Goal: Transaction & Acquisition: Purchase product/service

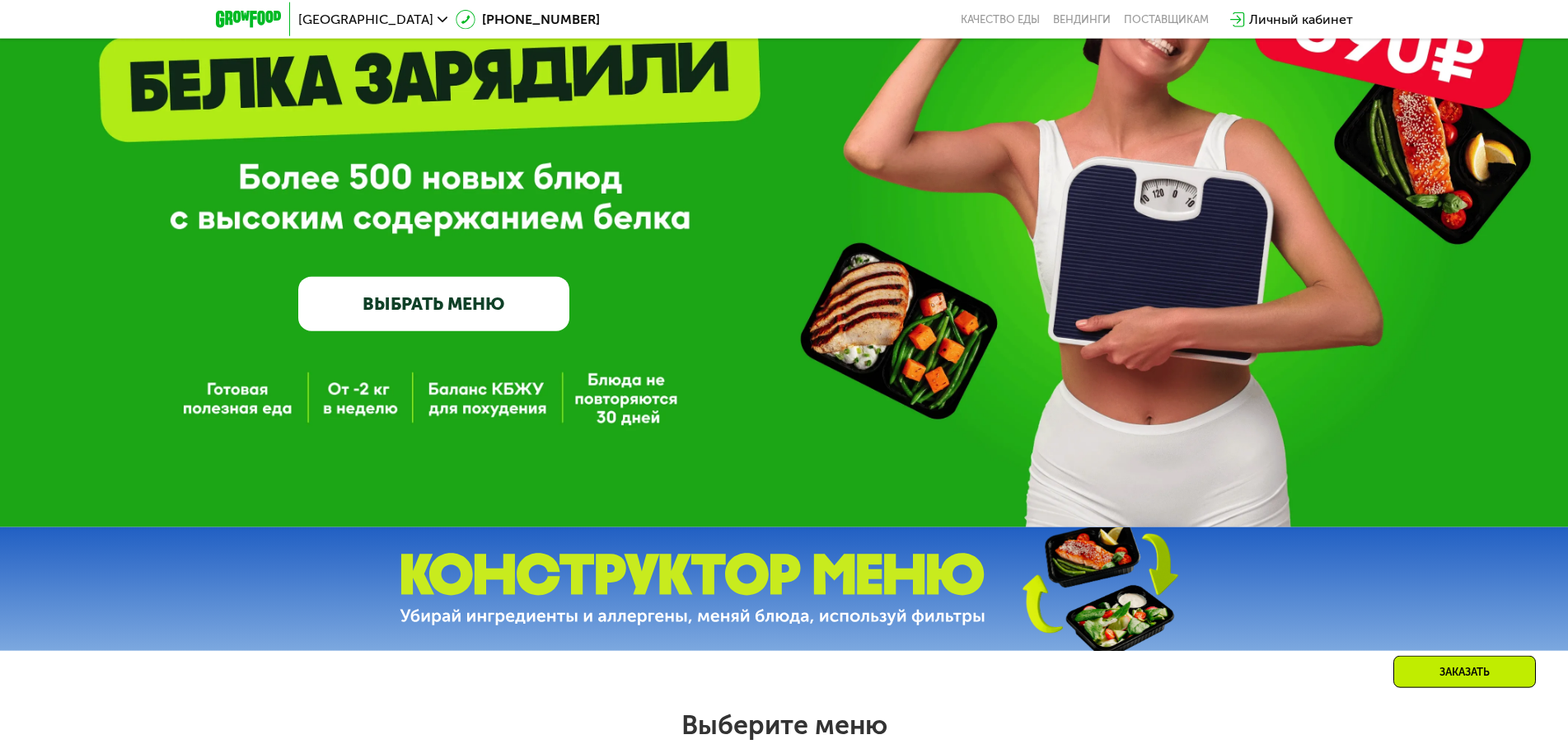
scroll to position [761, 0]
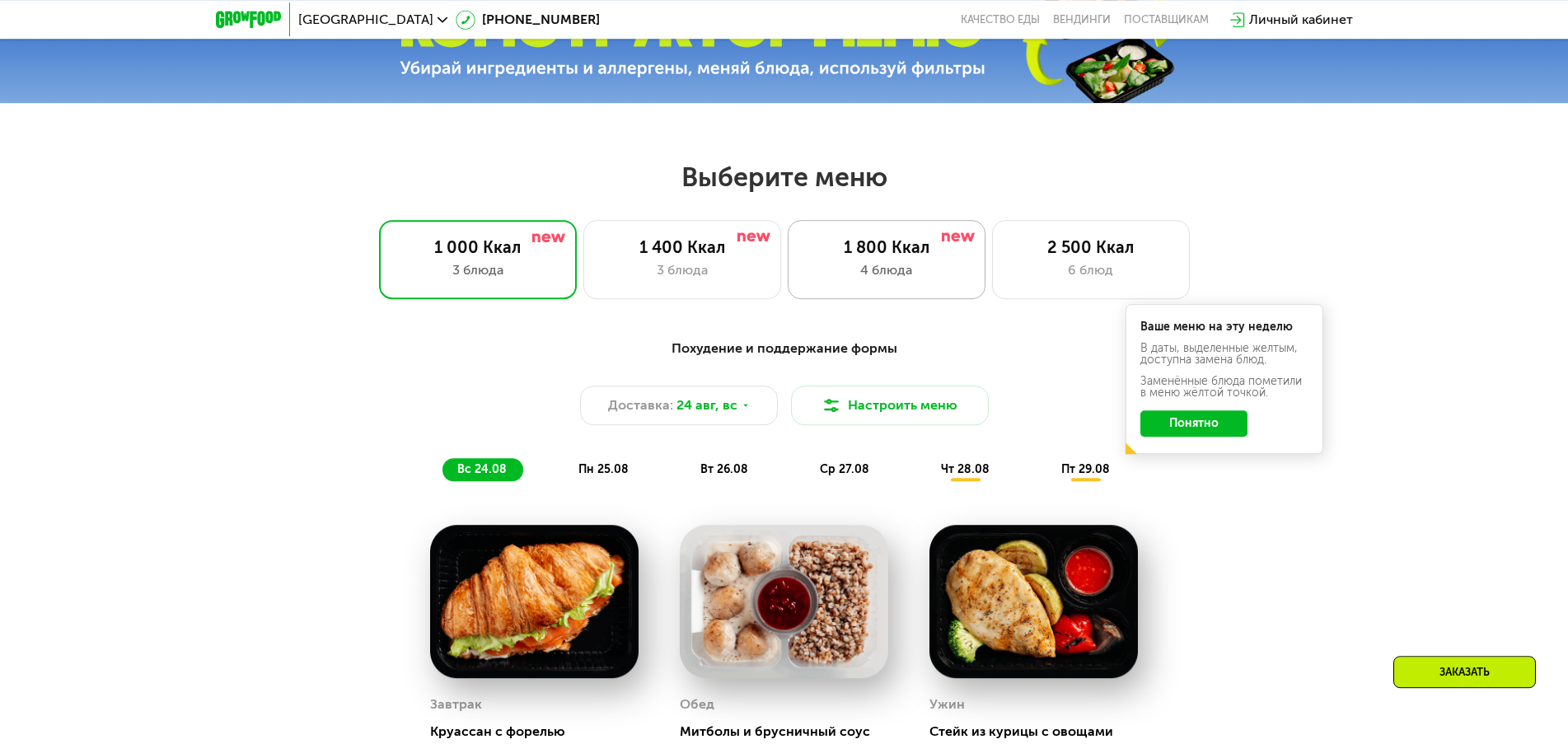
click at [992, 265] on div "1 800 Ккал 4 блюда" at bounding box center [1091, 259] width 198 height 79
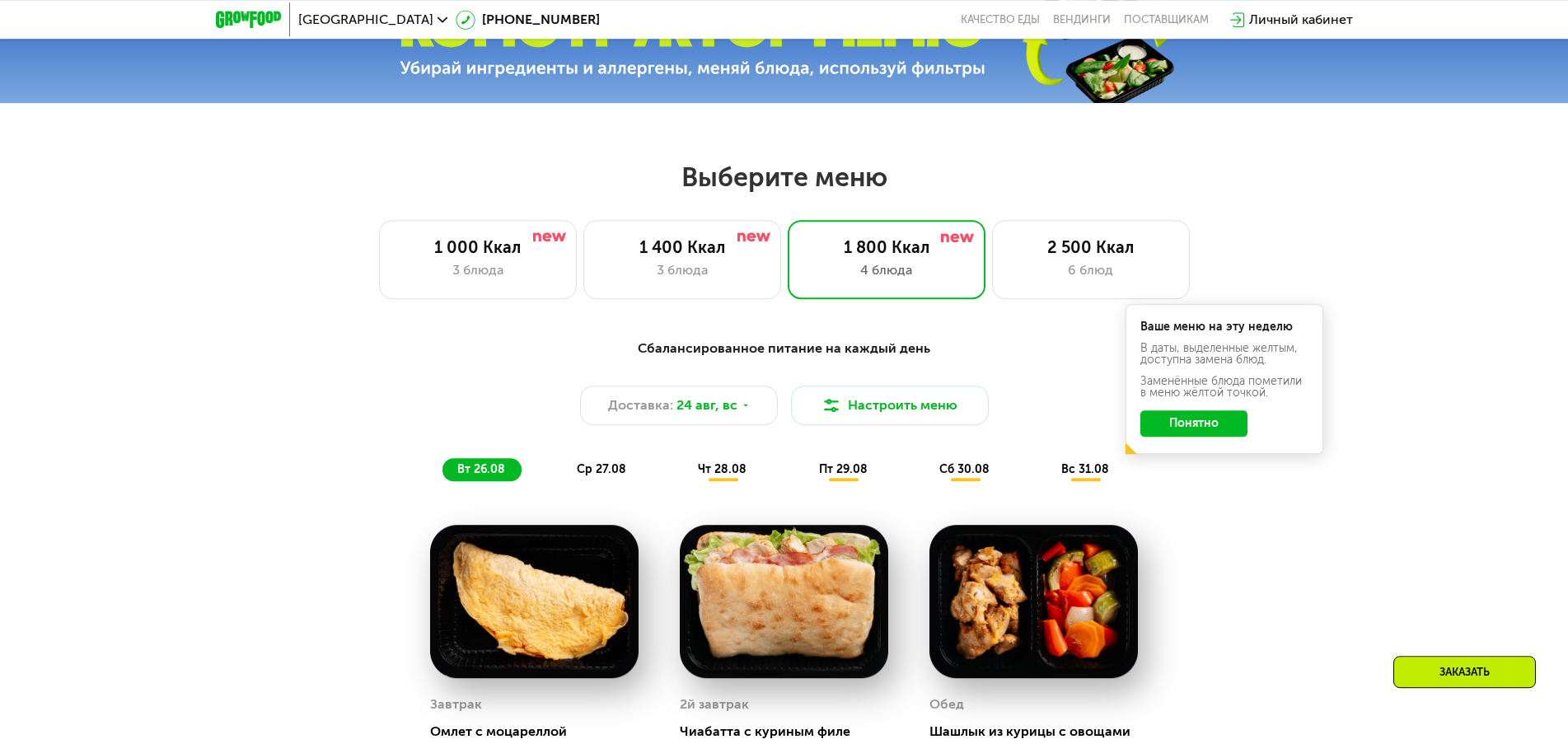
click at [1202, 428] on button "Понятно" at bounding box center [1193, 423] width 107 height 27
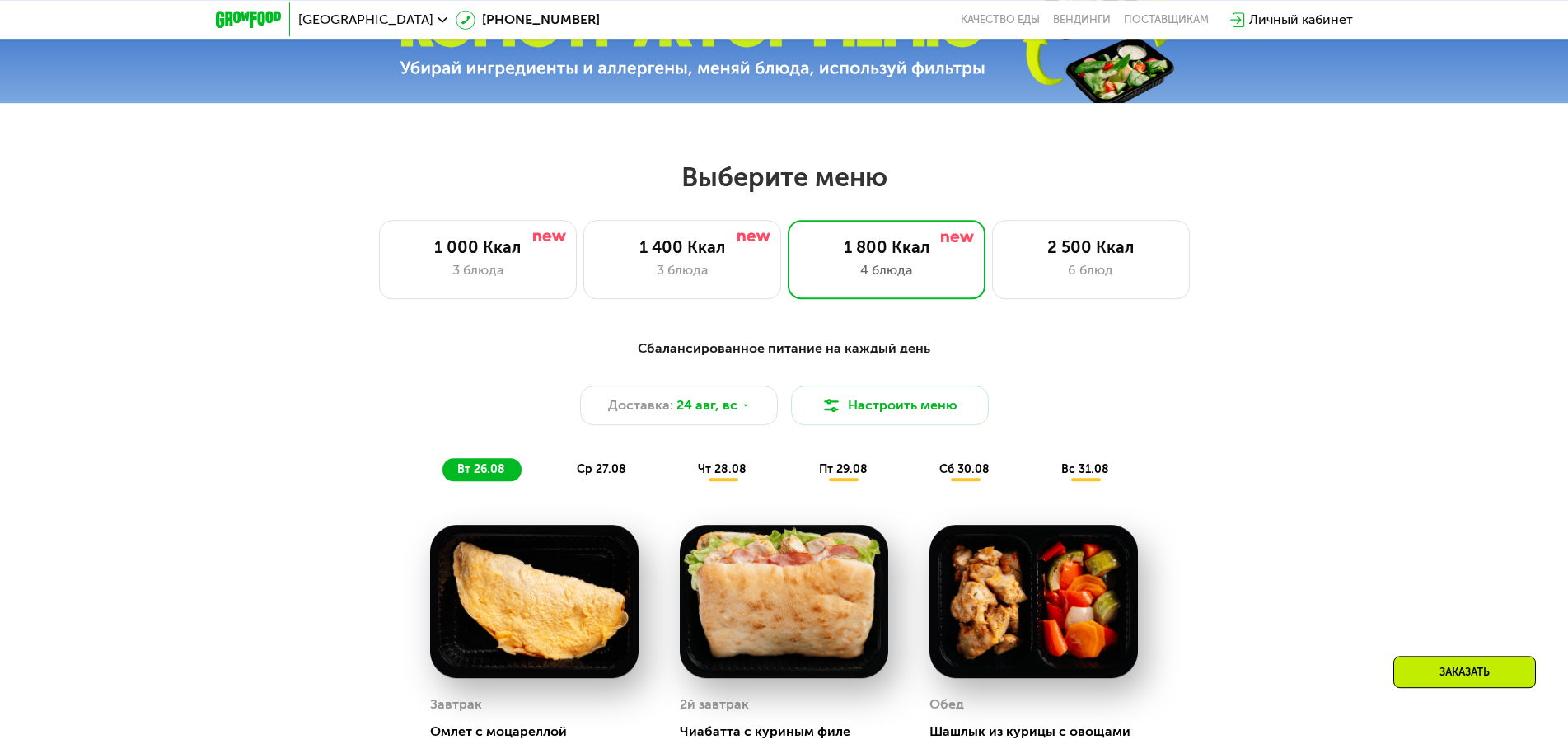
click at [1245, 491] on div "Сбалансированное питание на каждый день Доставка: [DATE] Настроить меню вт 26.0…" at bounding box center [784, 410] width 995 height 162
click at [742, 271] on div "3 блюда" at bounding box center [682, 270] width 163 height 20
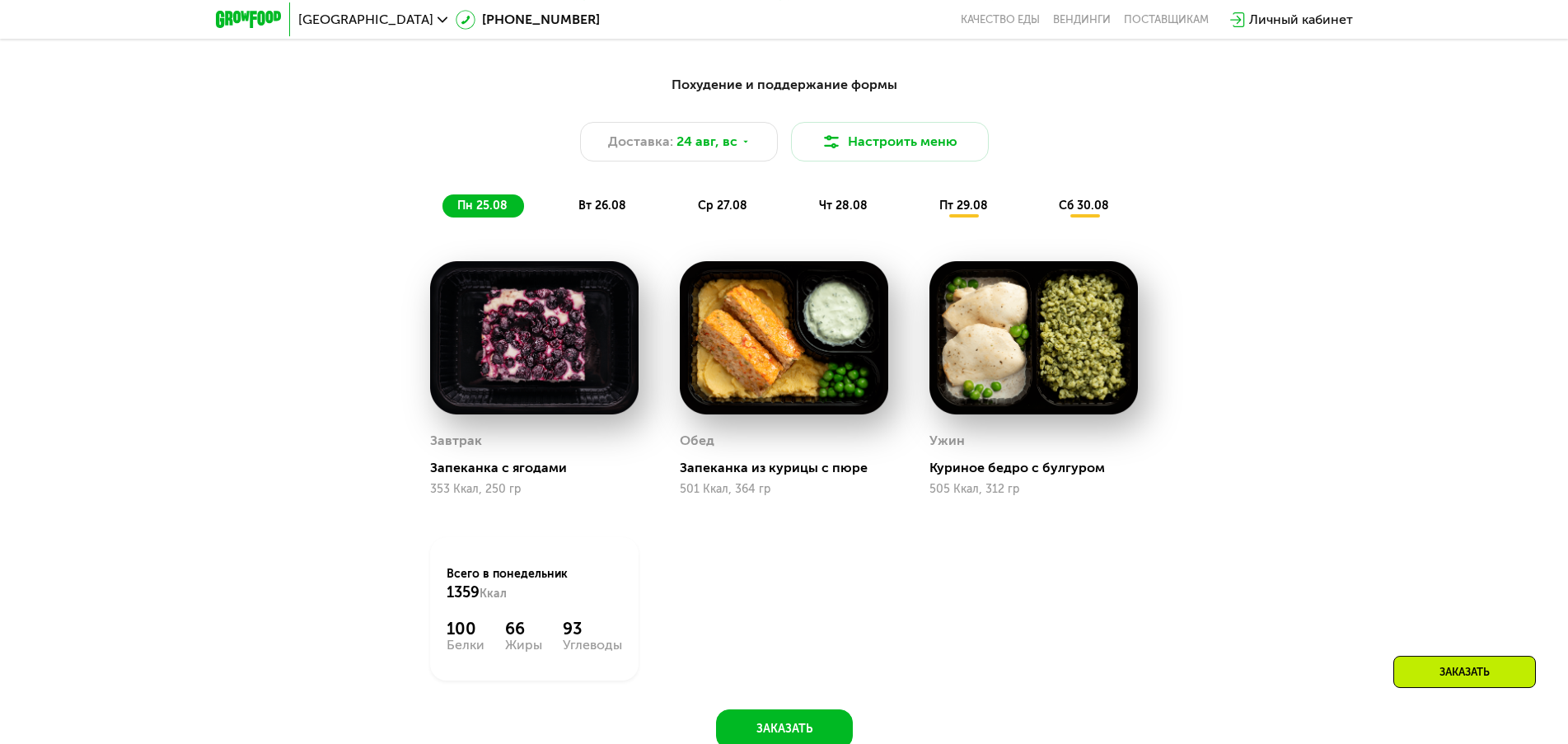
scroll to position [903, 0]
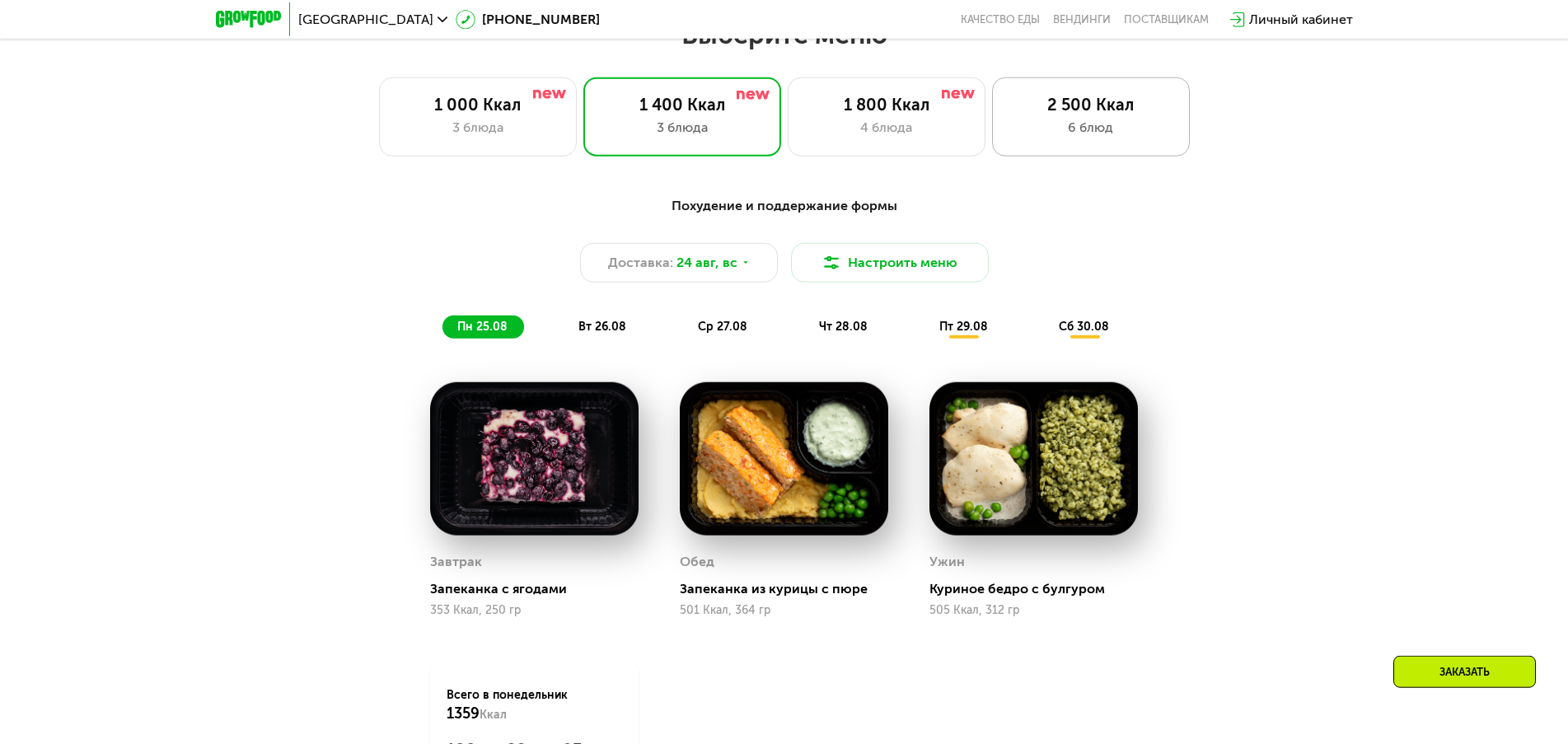
click at [1160, 147] on div "2 500 Ккал 6 блюд" at bounding box center [1091, 117] width 198 height 79
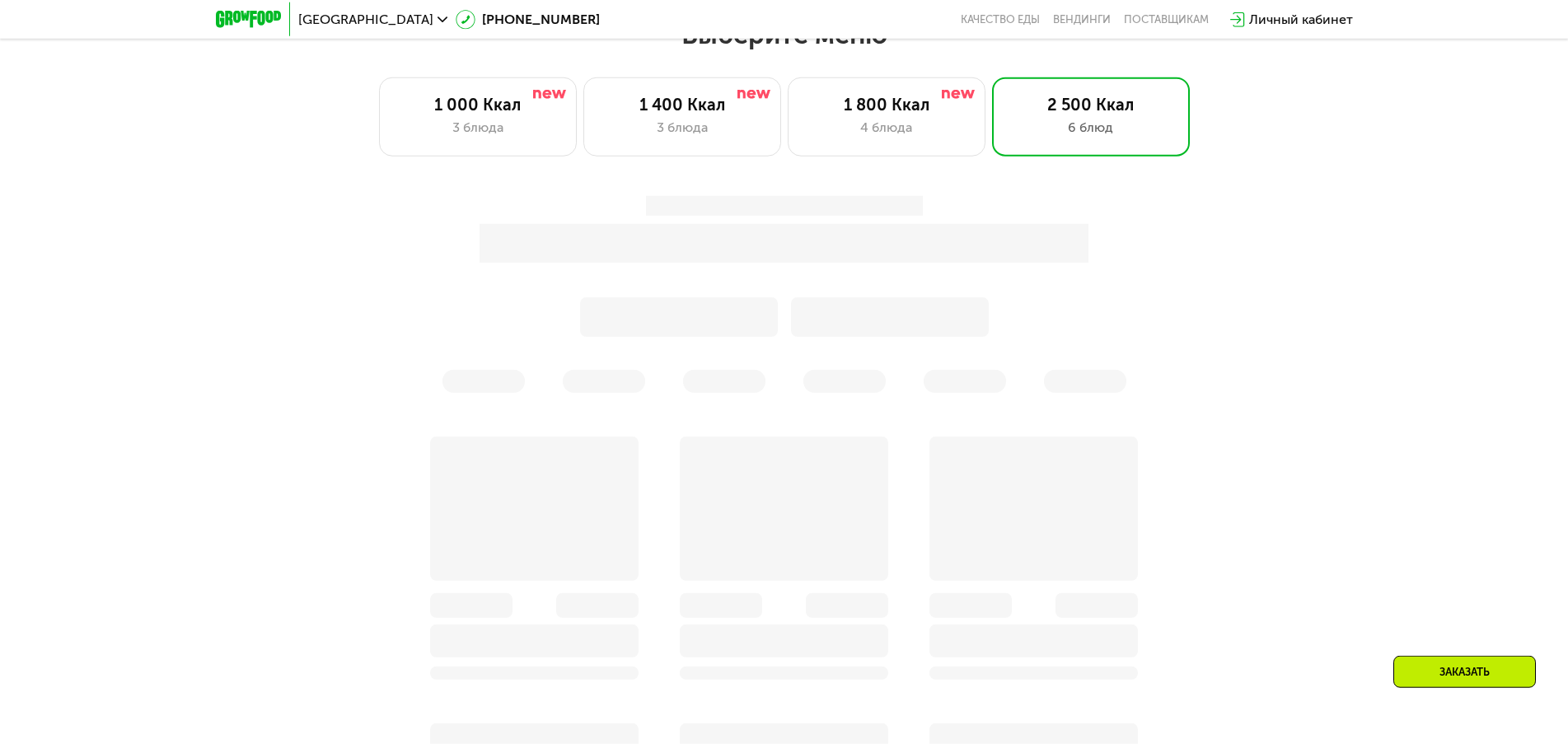
click at [1267, 534] on div "Заказать" at bounding box center [784, 706] width 1015 height 1039
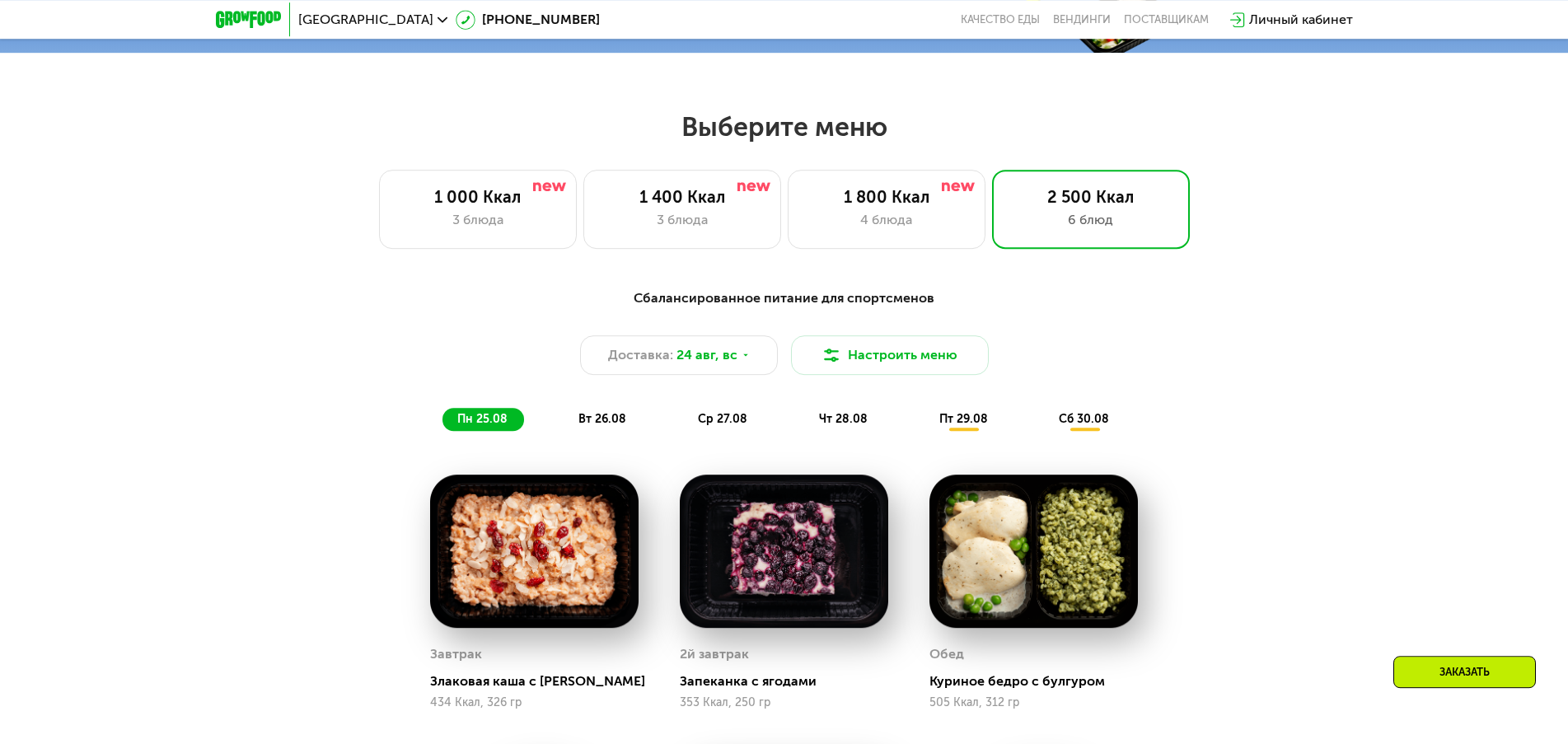
scroll to position [779, 0]
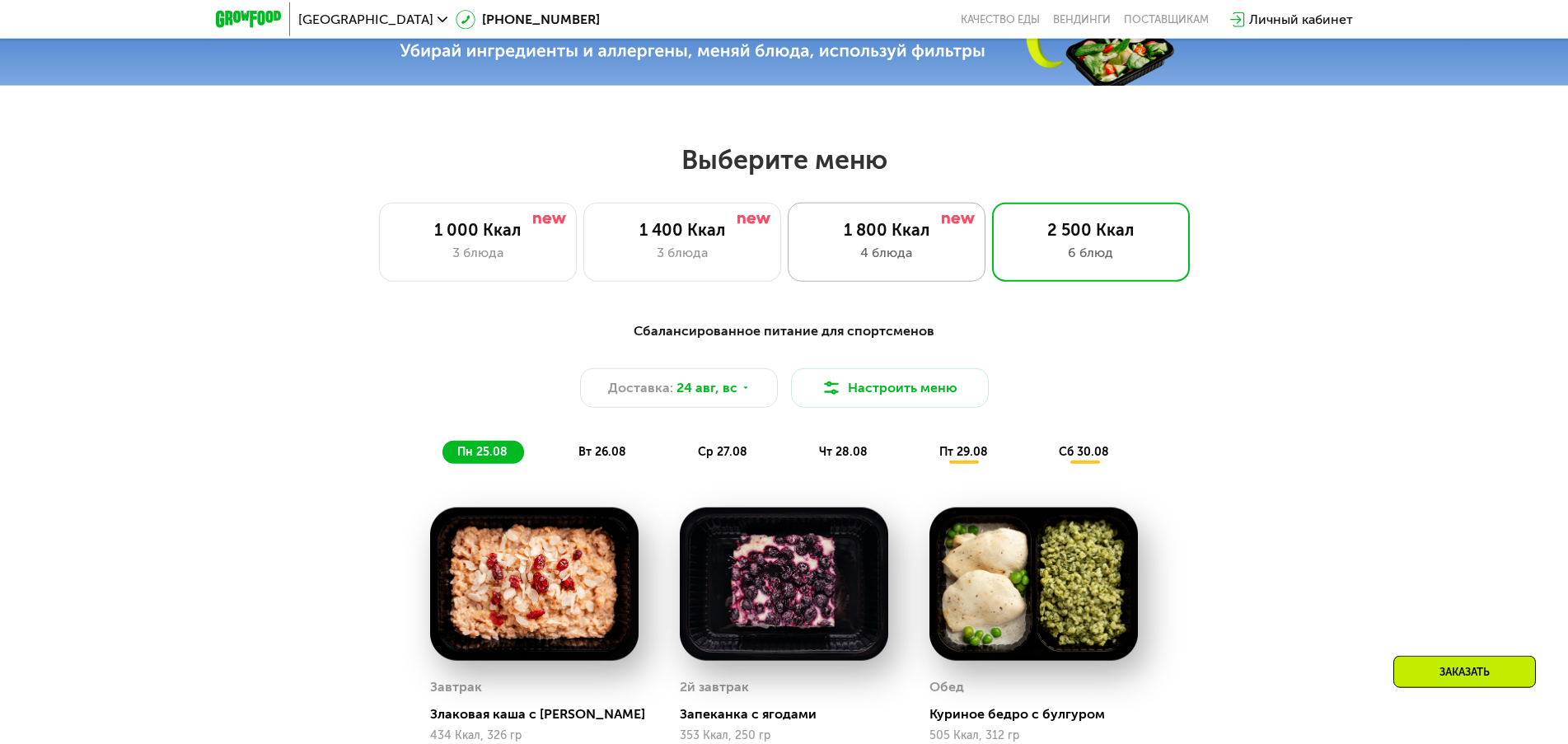
click at [839, 240] on div "1 800 Ккал" at bounding box center [886, 230] width 163 height 20
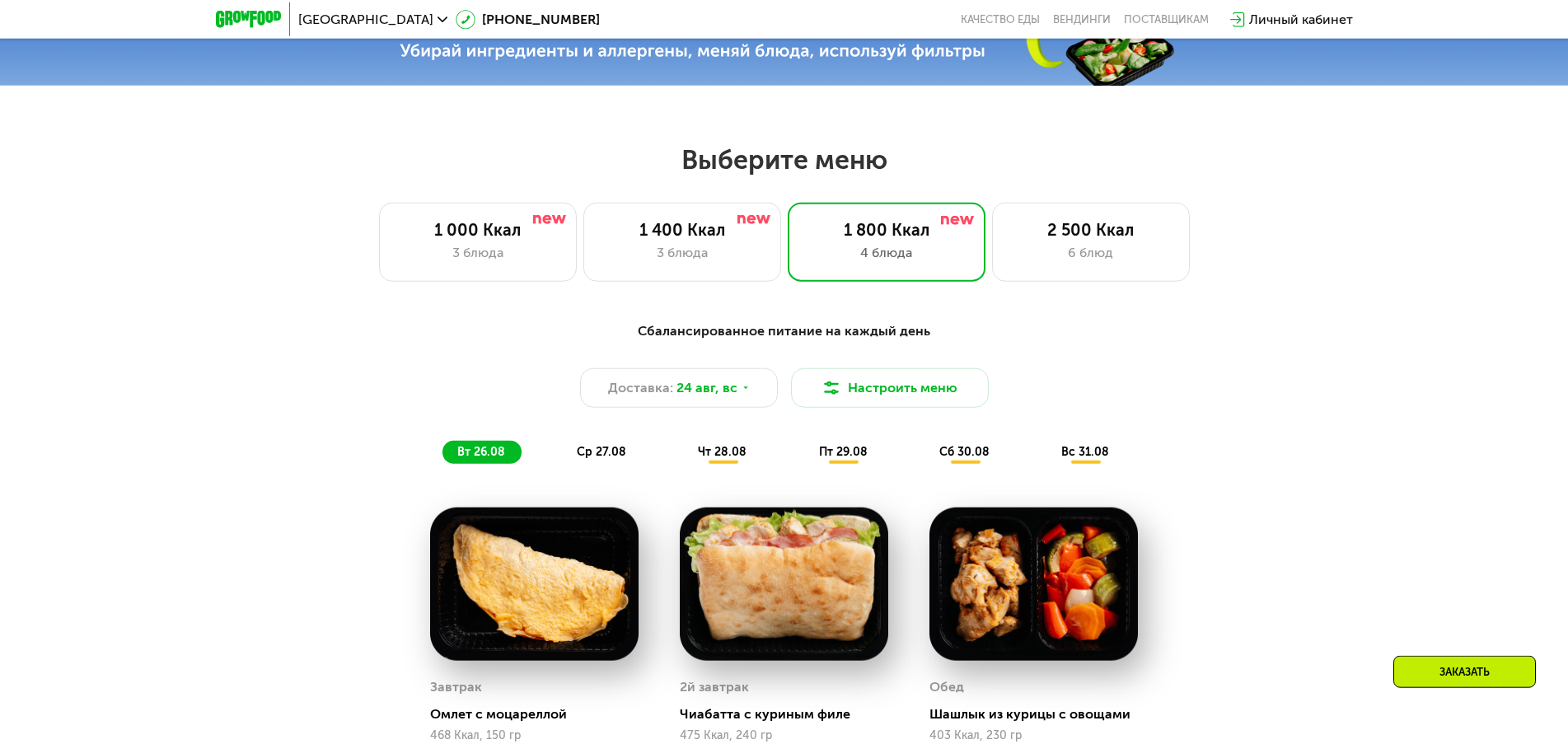
click at [1270, 381] on div "Доставка: [DATE] Настроить меню" at bounding box center [784, 388] width 975 height 39
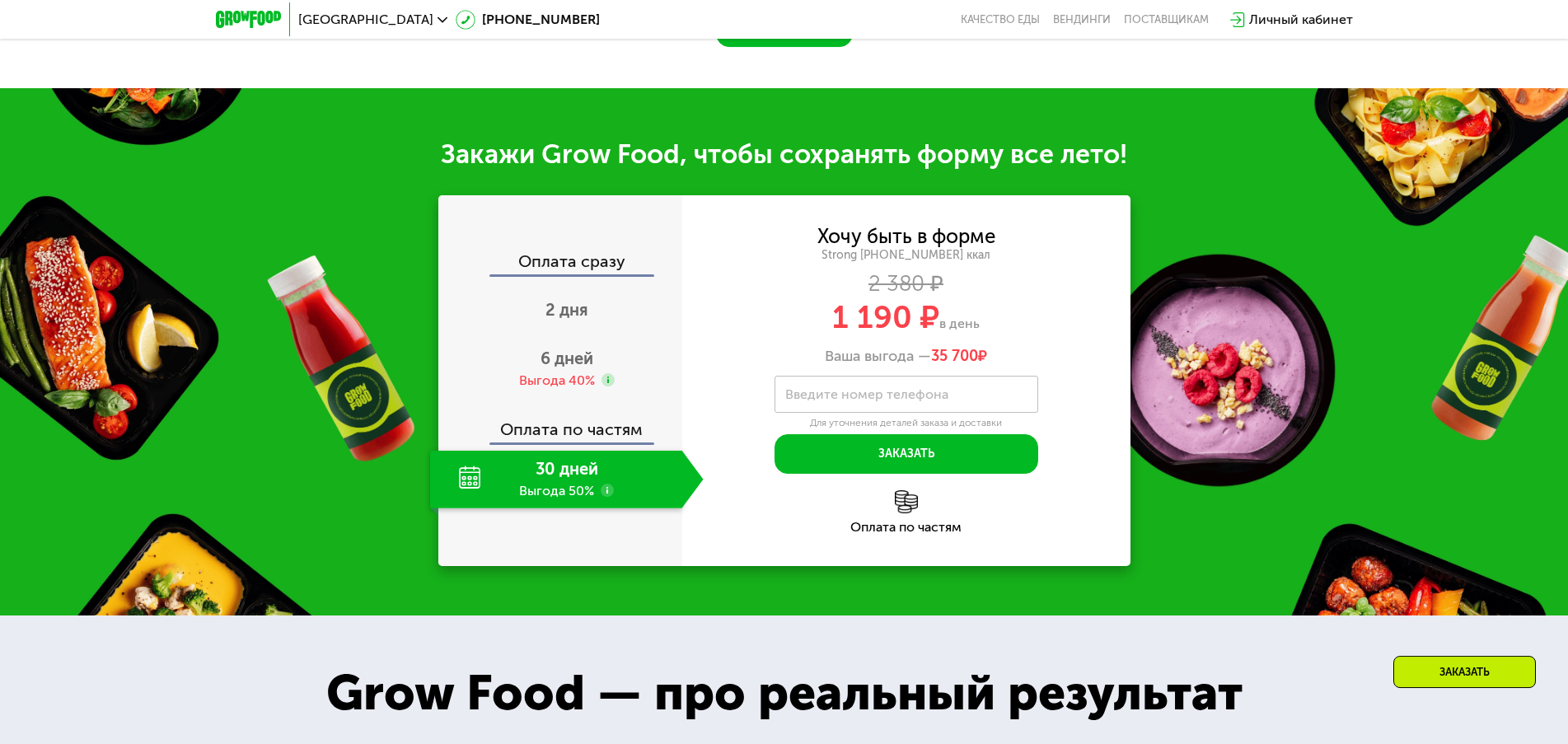
scroll to position [1830, 0]
